Goal: Transaction & Acquisition: Download file/media

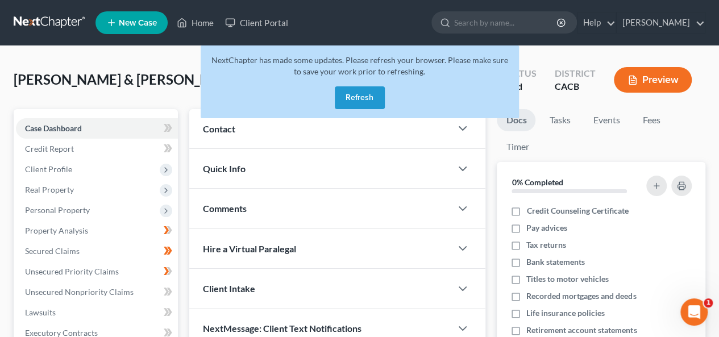
drag, startPoint x: 362, startPoint y: 94, endPoint x: 274, endPoint y: 65, distance: 92.7
click at [362, 94] on button "Refresh" at bounding box center [360, 97] width 50 height 23
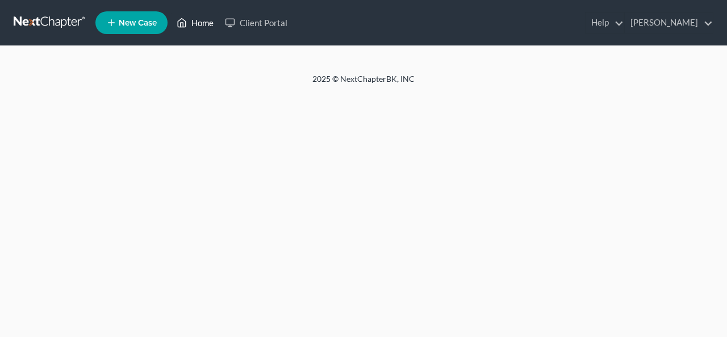
click at [201, 20] on link "Home" at bounding box center [195, 22] width 48 height 20
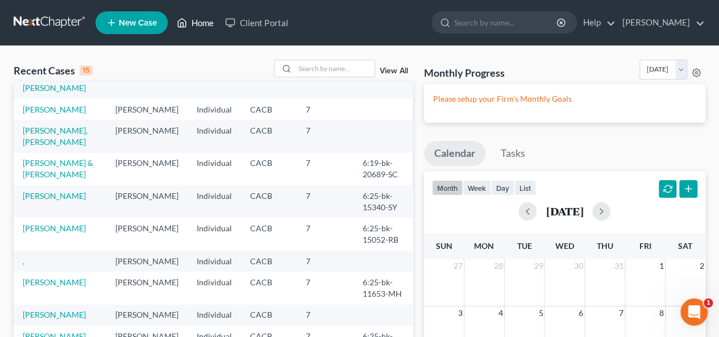
scroll to position [57, 0]
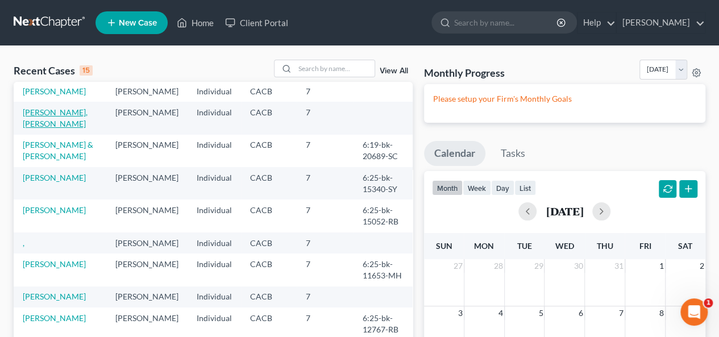
click at [52, 126] on link "[PERSON_NAME], [PERSON_NAME]" at bounding box center [55, 117] width 65 height 21
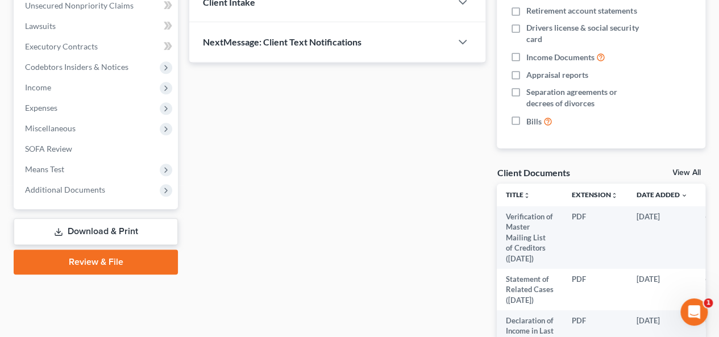
scroll to position [193, 0]
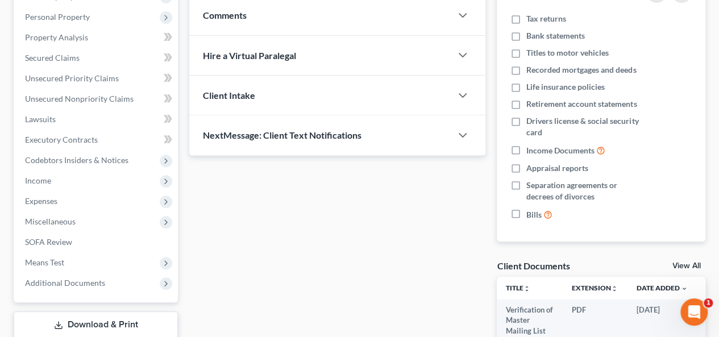
click at [144, 324] on link "Download & Print" at bounding box center [96, 324] width 164 height 27
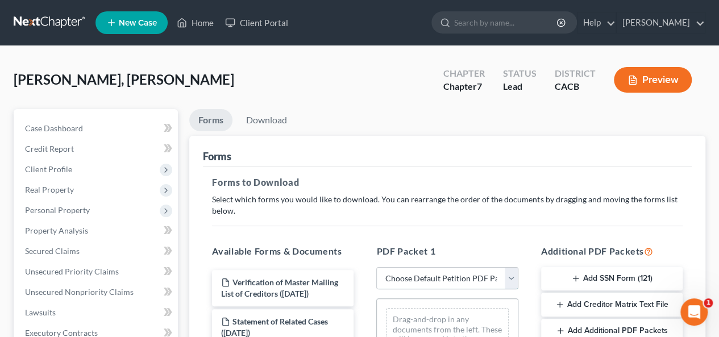
click at [511, 272] on select "Choose Default Petition PDF Packet Complete Bankruptcy Petition (all forms and …" at bounding box center [446, 278] width 141 height 23
select select "0"
click at [376, 267] on select "Choose Default Petition PDF Packet Complete Bankruptcy Petition (all forms and …" at bounding box center [446, 278] width 141 height 23
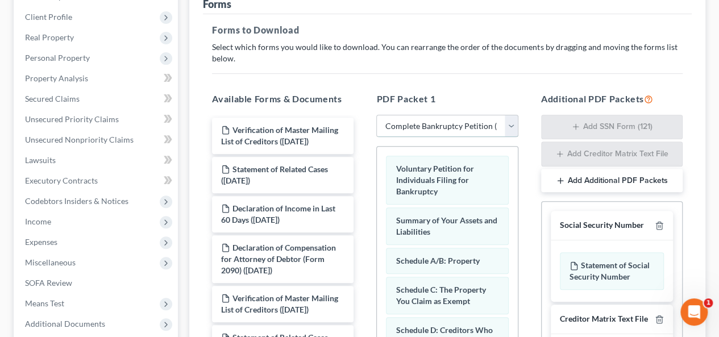
scroll to position [375, 0]
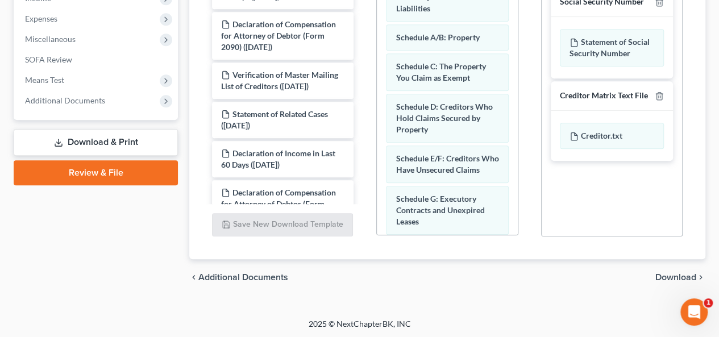
click at [658, 276] on span "Download" at bounding box center [675, 277] width 41 height 9
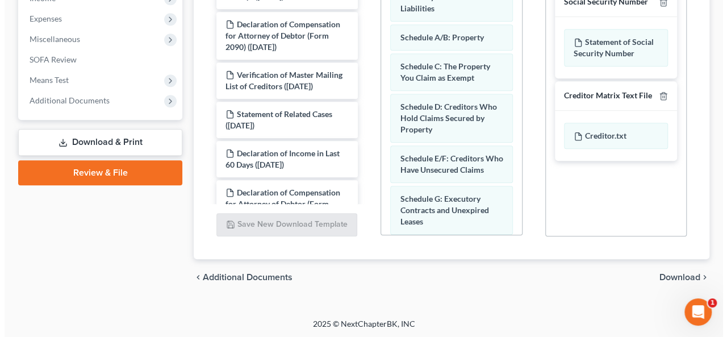
scroll to position [265, 0]
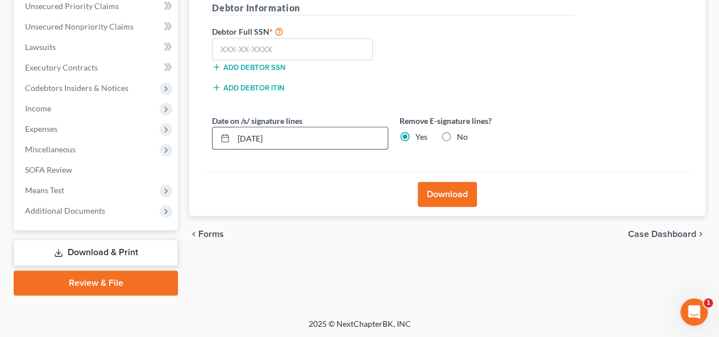
click at [248, 131] on input "[DATE]" at bounding box center [310, 138] width 154 height 22
click at [255, 135] on input "08/02/202508" at bounding box center [310, 138] width 154 height 22
drag, startPoint x: 280, startPoint y: 134, endPoint x: 294, endPoint y: 137, distance: 14.5
click at [294, 137] on input "08/08/202508" at bounding box center [310, 138] width 154 height 22
type input "[DATE]"
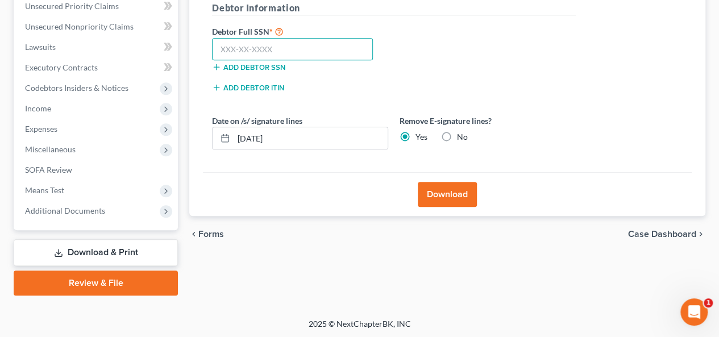
click at [218, 47] on input "text" at bounding box center [292, 49] width 161 height 23
type input "625-18-2164"
click at [456, 195] on button "Download" at bounding box center [446, 194] width 59 height 25
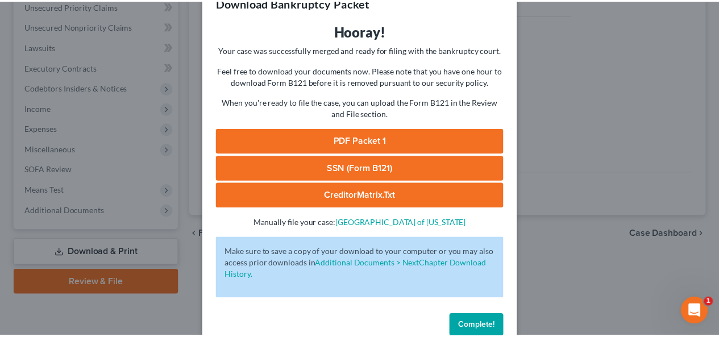
scroll to position [53, 0]
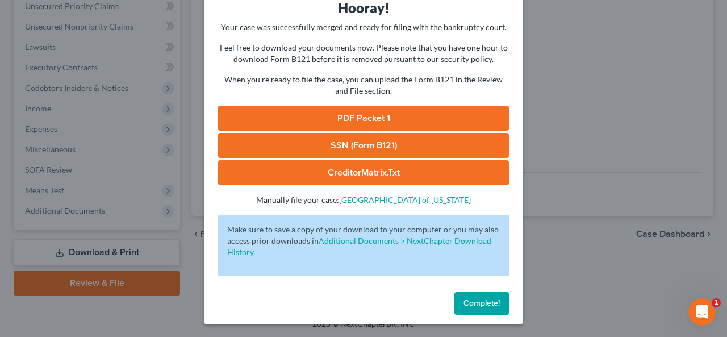
click at [377, 171] on link "CreditorMatrix.txt" at bounding box center [363, 172] width 291 height 25
click at [474, 300] on span "Complete!" at bounding box center [481, 303] width 36 height 10
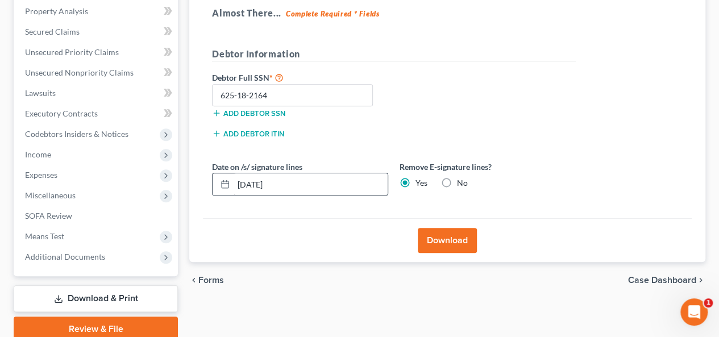
scroll to position [208, 0]
